Goal: Transaction & Acquisition: Purchase product/service

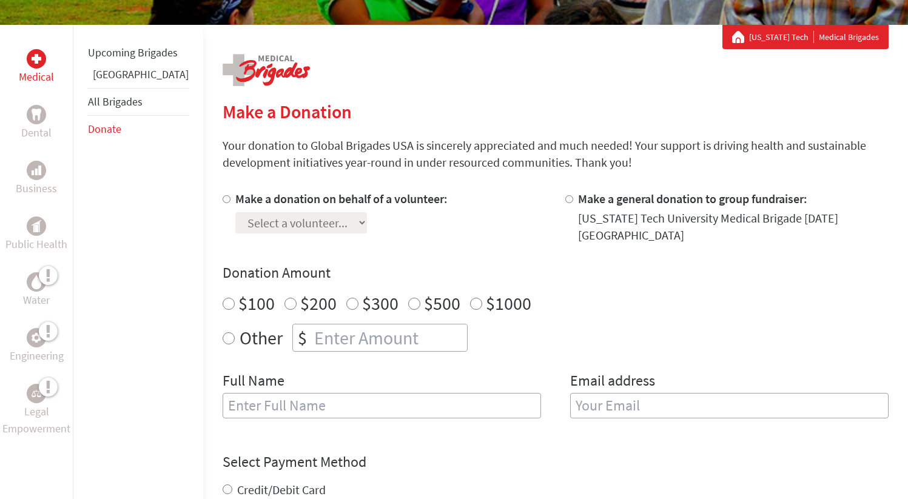
scroll to position [209, 0]
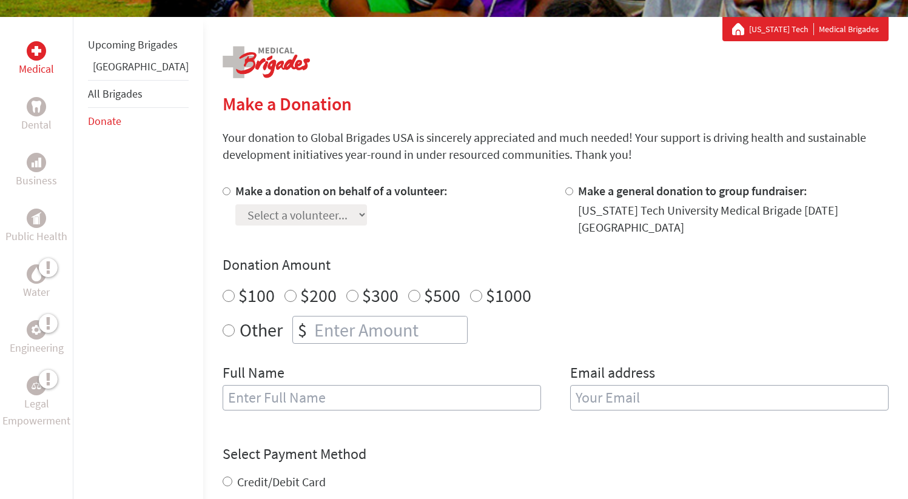
click at [566, 196] on div at bounding box center [572, 209] width 13 height 53
click at [566, 194] on input "Make a general donation to group fundraiser:" at bounding box center [570, 191] width 8 height 8
radio input "true"
click at [223, 193] on input "Make a donation on behalf of a volunteer:" at bounding box center [227, 191] width 8 height 8
radio input "true"
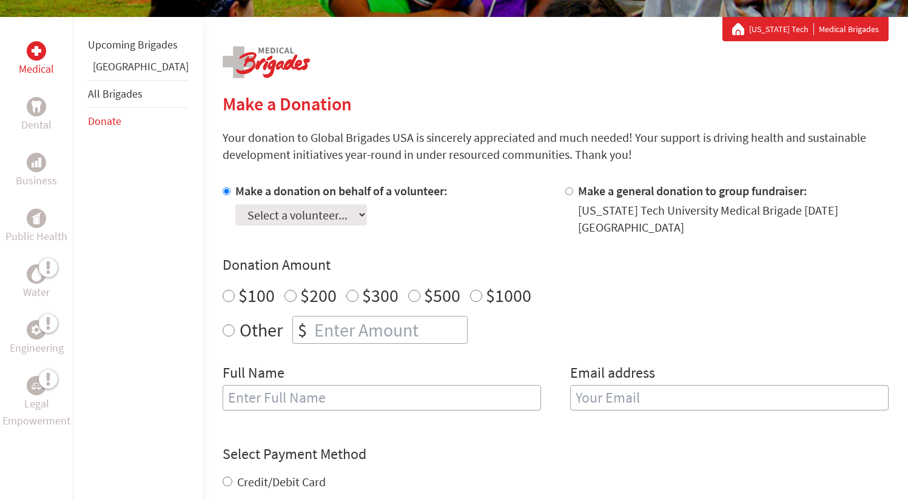
click at [254, 212] on select "Select a volunteer... Anushka Jain Ashley Vitulli Caroline Gregory Christopher …" at bounding box center [301, 214] width 132 height 21
select select "E32C19A4-6BB7-11EF-BF8B-42010A8A0043"
click at [235, 204] on select "Select a volunteer... Anushka Jain Ashley Vitulli Caroline Gregory Christopher …" at bounding box center [301, 214] width 132 height 21
click at [285, 218] on select "Select a volunteer... Anushka Jain Ashley Vitulli Caroline Gregory Christopher …" at bounding box center [301, 214] width 132 height 21
click at [405, 129] on section "Make a Donation Your donation to Global Brigades USA is sincerely appreciated a…" at bounding box center [556, 405] width 666 height 625
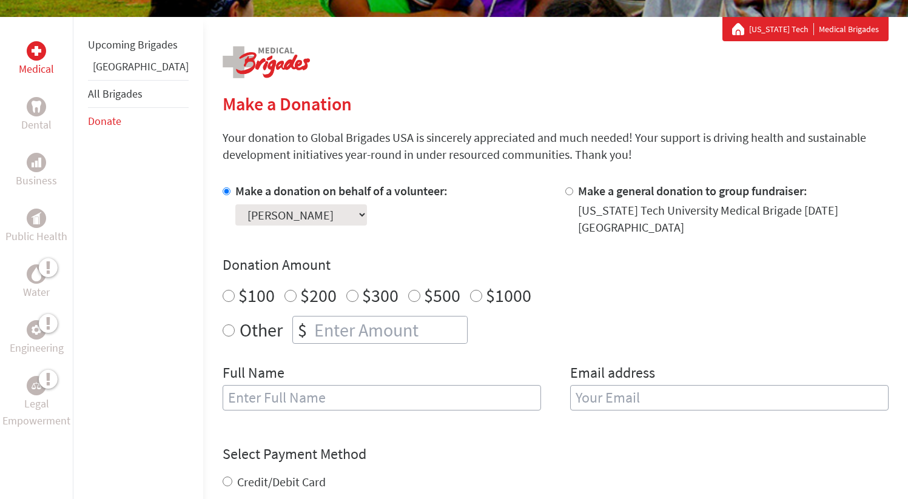
click at [270, 149] on p "Your donation to Global Brigades USA is sincerely appreciated and much needed! …" at bounding box center [556, 146] width 666 height 34
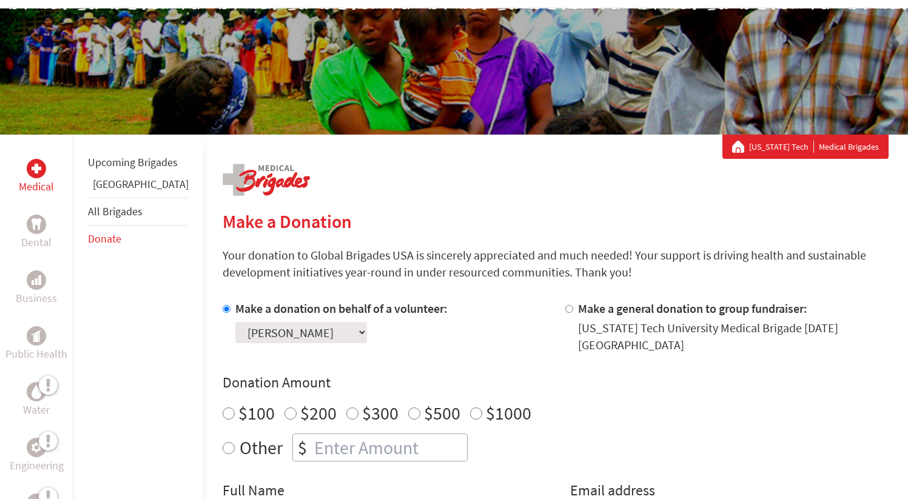
scroll to position [97, 0]
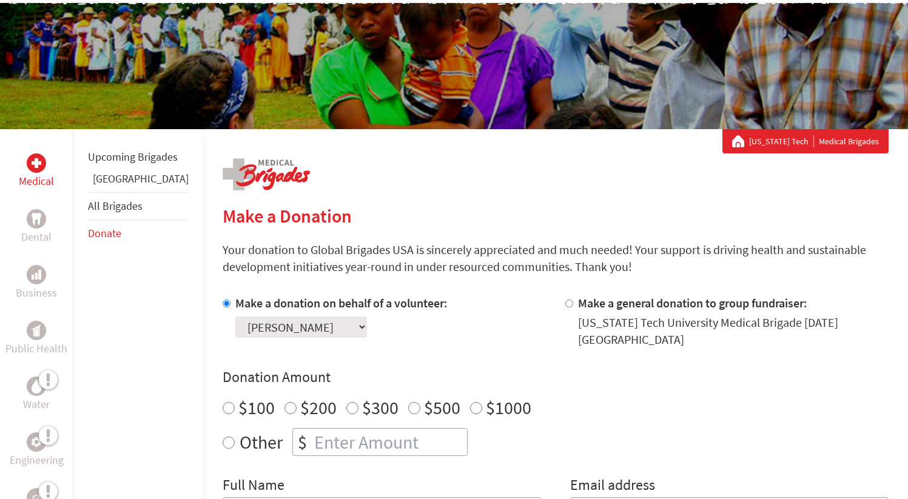
click at [311, 324] on select "Select a volunteer... Anushka Jain Ashley Vitulli Caroline Gregory Christopher …" at bounding box center [301, 327] width 132 height 21
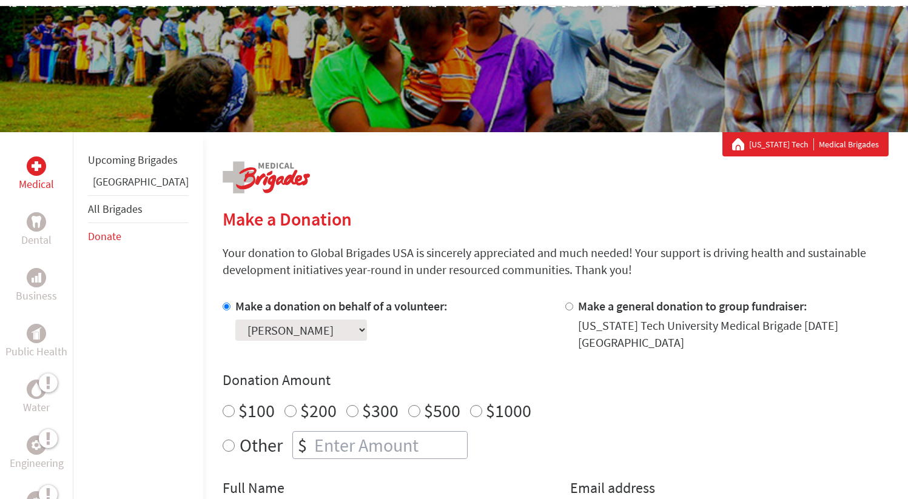
scroll to position [0, 0]
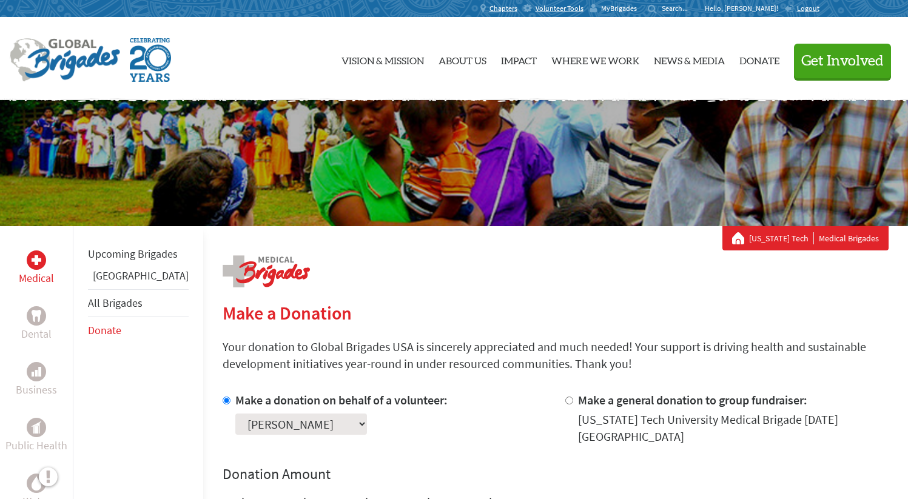
click at [637, 5] on span "MyBrigades" at bounding box center [619, 9] width 36 height 10
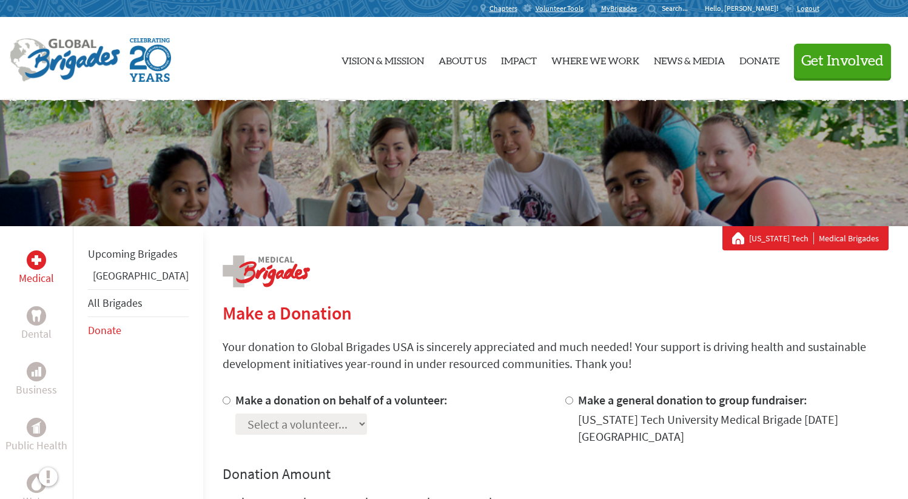
scroll to position [20, 0]
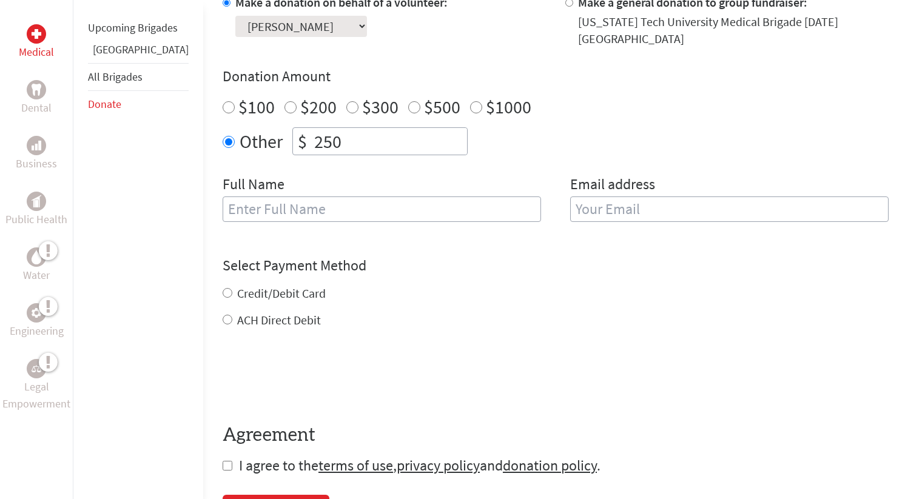
scroll to position [396, 0]
